Goal: Task Accomplishment & Management: Complete application form

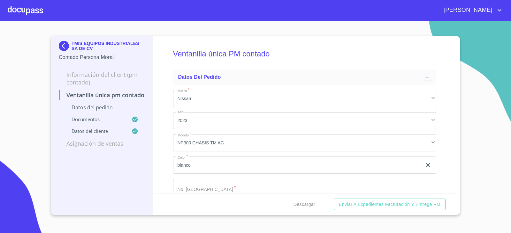
click at [64, 45] on img at bounding box center [65, 46] width 13 height 10
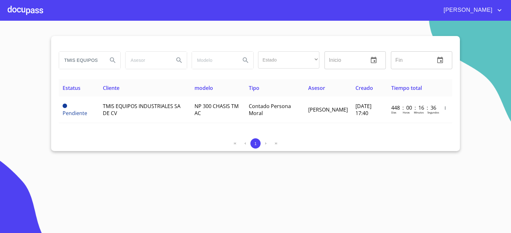
click at [103, 60] on div "TMIS EQUIPOS" at bounding box center [89, 60] width 61 height 17
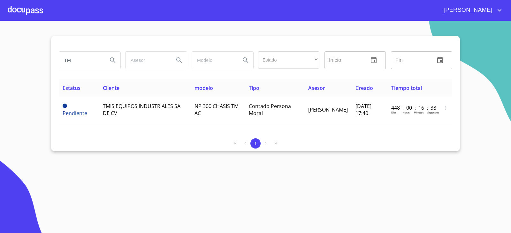
type input "T"
type input "GRUPO CORPORATIVO"
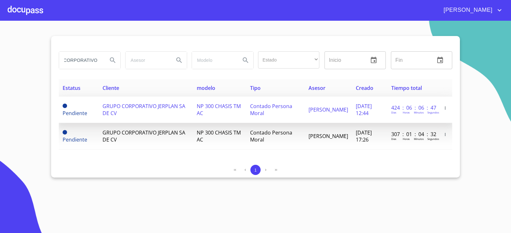
click at [171, 113] on td "GRUPO CORPORATIVO JERPLAN SA DE CV" at bounding box center [146, 110] width 94 height 26
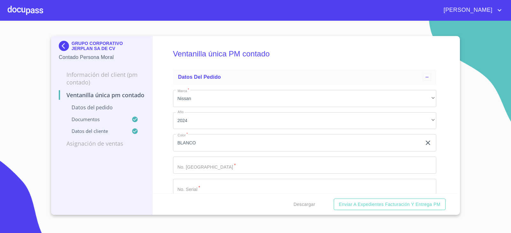
click at [101, 165] on div "GRUPO CORPORATIVO JERPLAN SA DE CV Contado Persona Moral Información del Client…" at bounding box center [101, 125] width 101 height 179
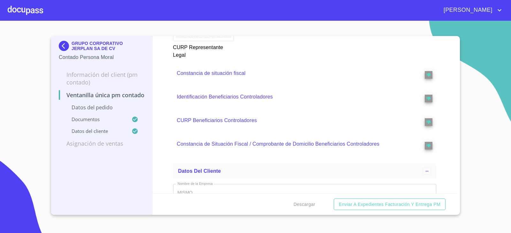
scroll to position [1623, 0]
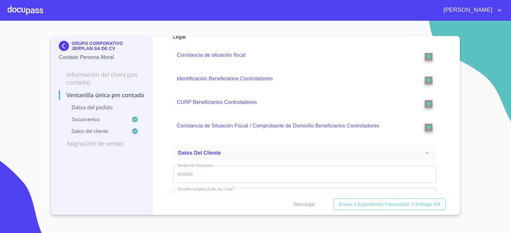
click at [221, 56] on p "Constancia de situación fiscal" at bounding box center [292, 55] width 230 height 8
click at [220, 82] on p "Identificación Beneficiarios Controladores" at bounding box center [292, 79] width 230 height 8
click at [223, 78] on p "Identificación Beneficiarios Controladores" at bounding box center [292, 79] width 230 height 8
click at [208, 104] on p "CURP Beneficiarios Controladores" at bounding box center [292, 103] width 230 height 8
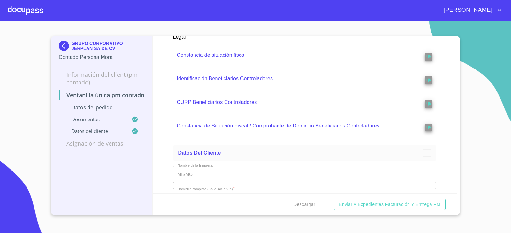
click at [208, 103] on p "CURP Beneficiarios Controladores" at bounding box center [292, 103] width 230 height 8
click at [202, 125] on p "Constancia de Situación Fiscal / Comprobante de Domicilio Beneficiarios Control…" at bounding box center [292, 126] width 230 height 8
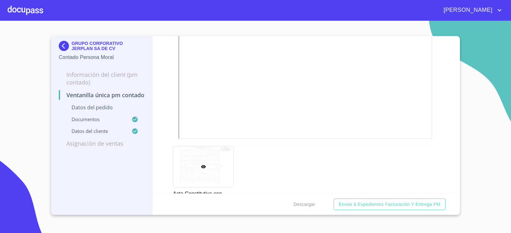
scroll to position [1081, 0]
